Goal: Task Accomplishment & Management: Manage account settings

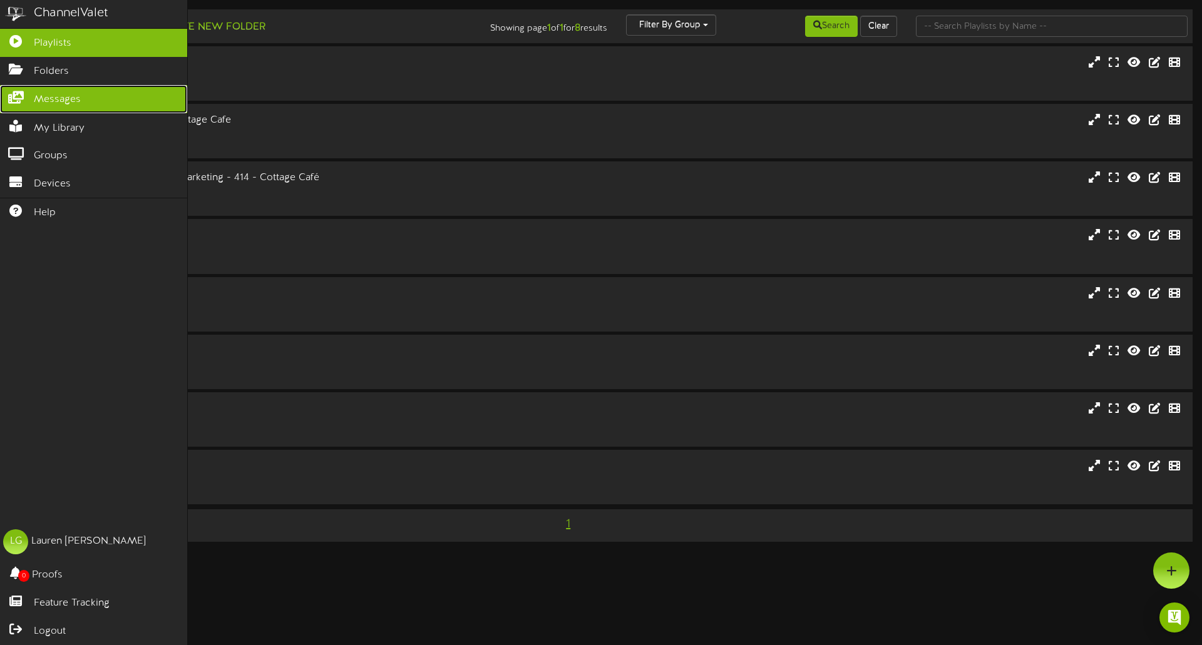
click at [19, 96] on icon at bounding box center [15, 95] width 31 height 9
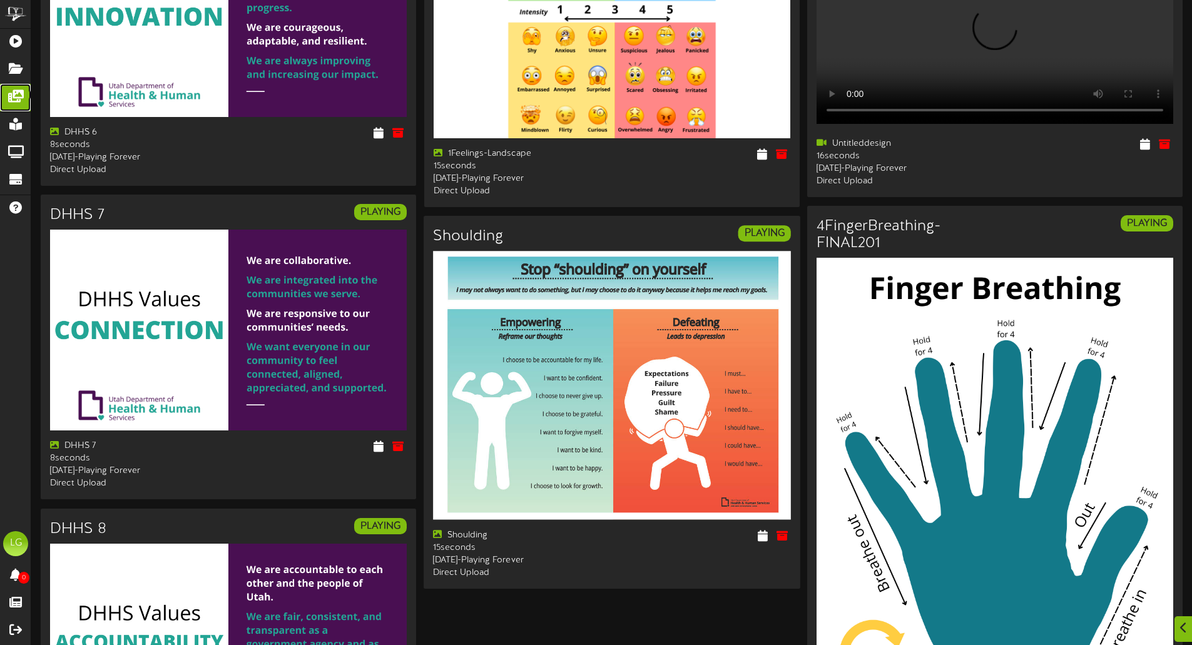
scroll to position [1981, 0]
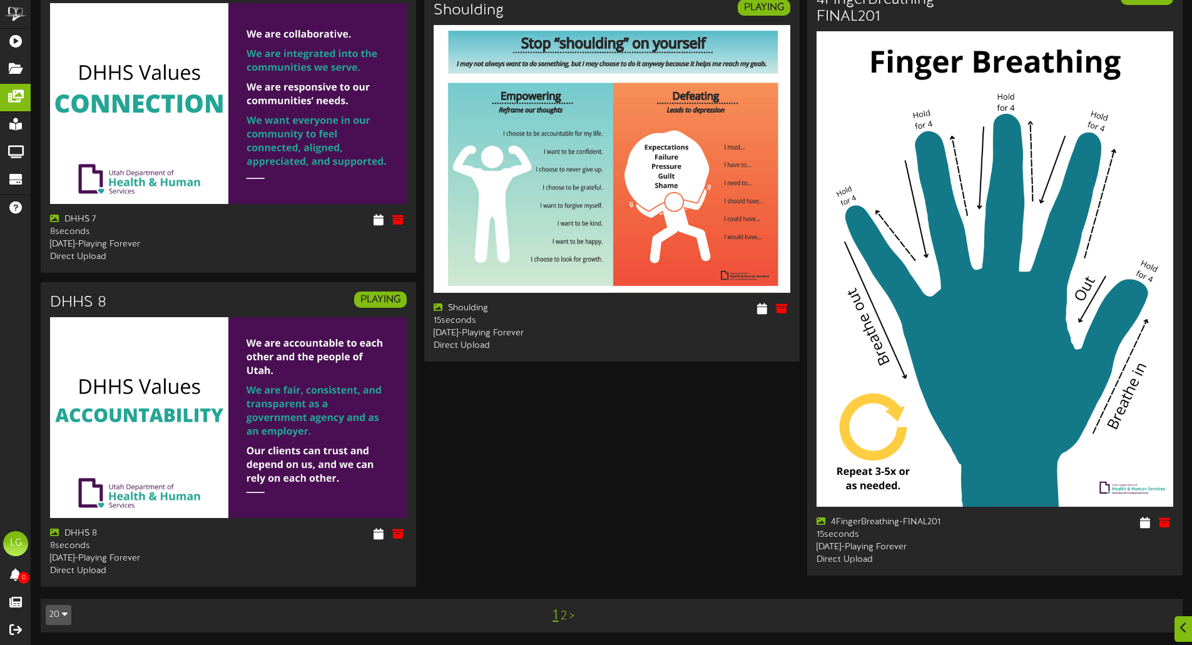
click at [566, 617] on link "2" at bounding box center [564, 617] width 6 height 14
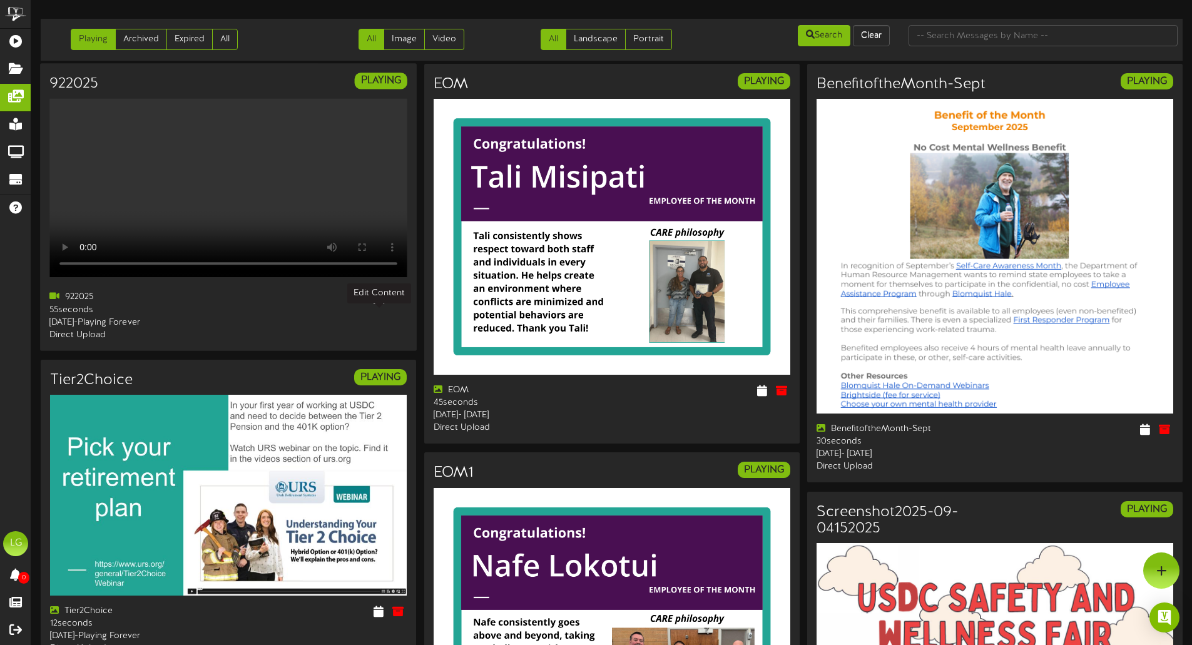
click at [376, 304] on icon at bounding box center [379, 297] width 12 height 14
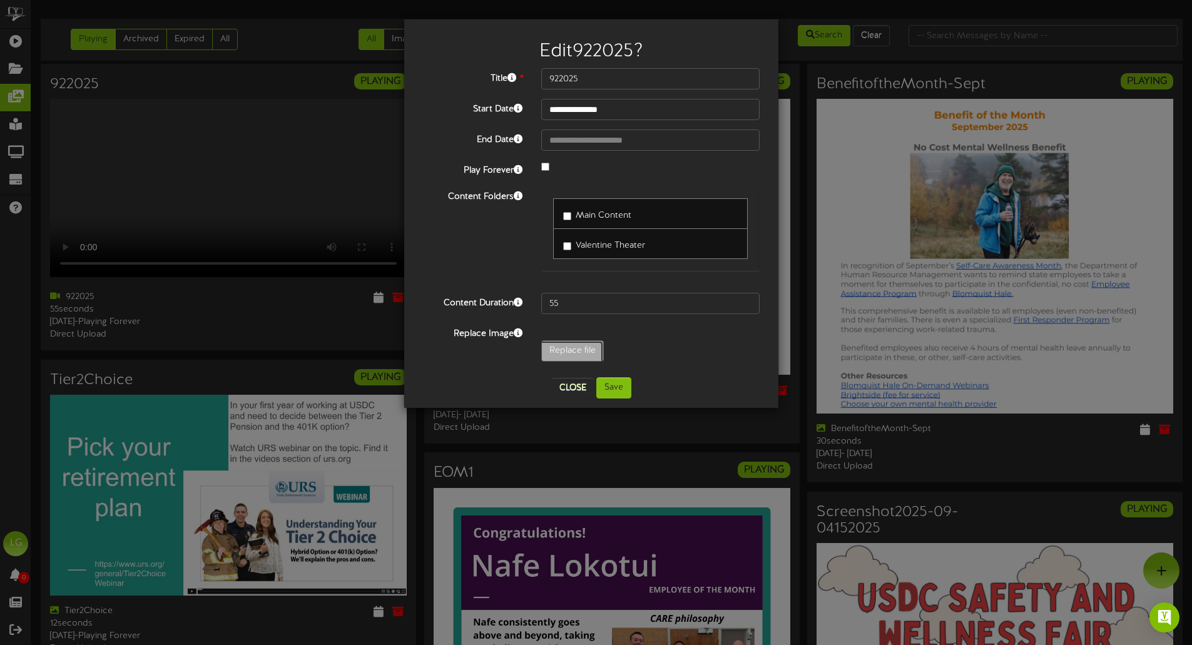
type input "**********"
type input "992025"
type input "40"
click at [625, 389] on button "Save" at bounding box center [614, 387] width 35 height 21
